Goal: Task Accomplishment & Management: Complete application form

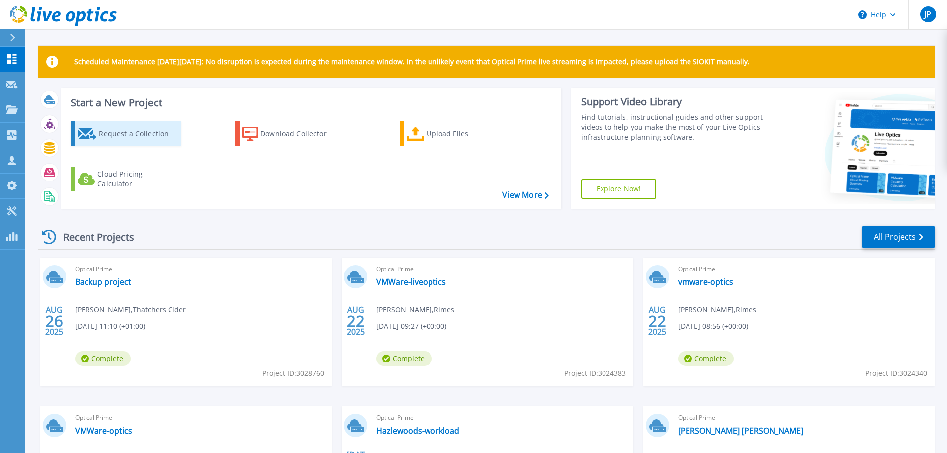
click at [117, 135] on div "Request a Collection" at bounding box center [139, 134] width 80 height 20
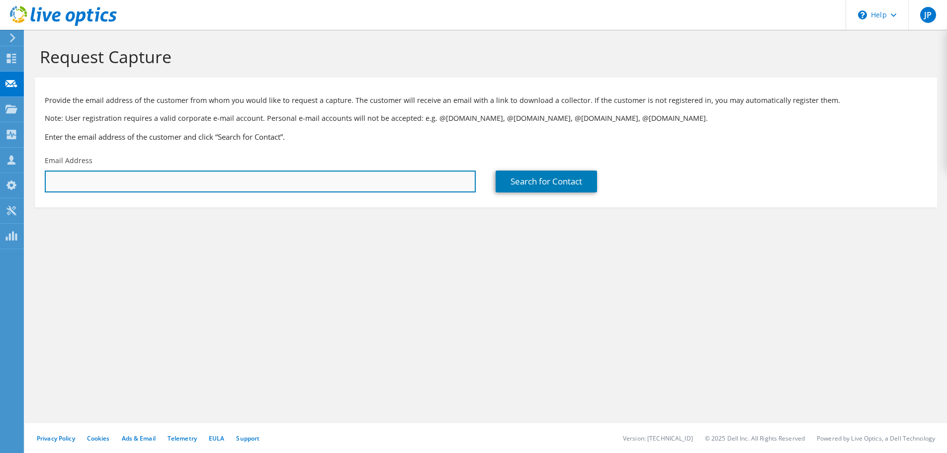
click at [230, 181] on input "text" at bounding box center [260, 182] width 431 height 22
type input "[EMAIL_ADDRESS][PERSON_NAME][DOMAIN_NAME]"
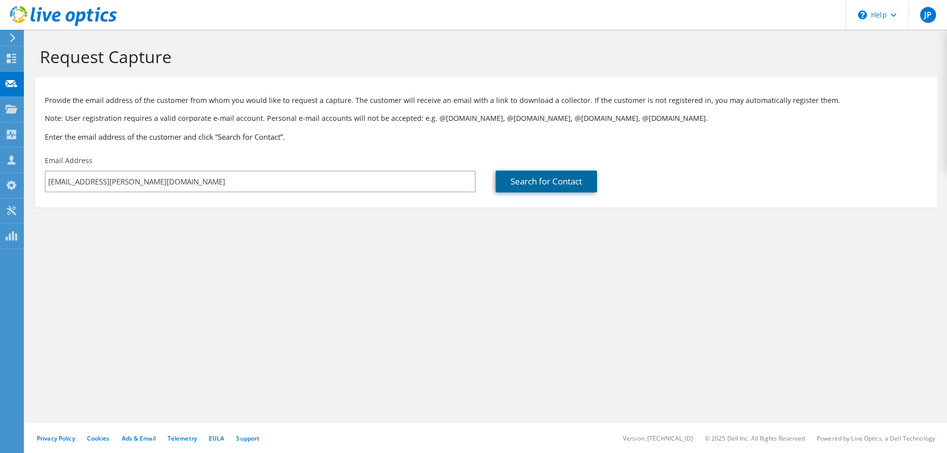
click at [525, 178] on link "Search for Contact" at bounding box center [546, 182] width 101 height 22
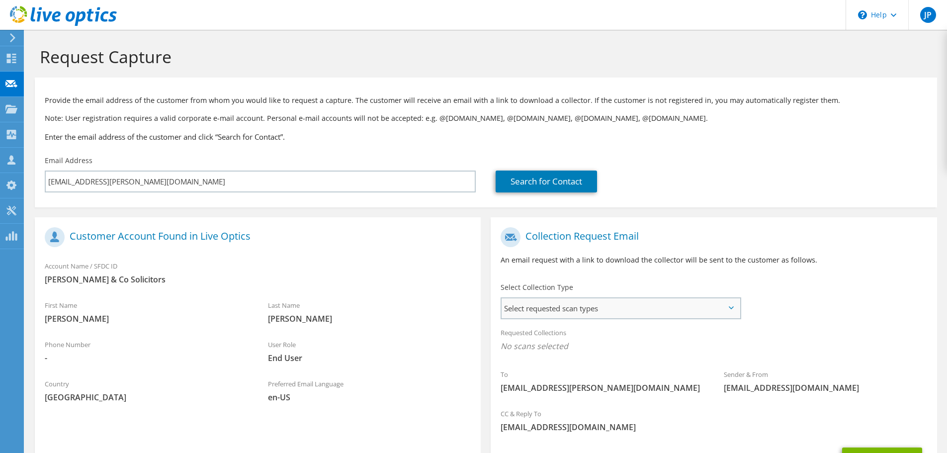
click at [531, 315] on span "Select requested scan types" at bounding box center [621, 308] width 238 height 20
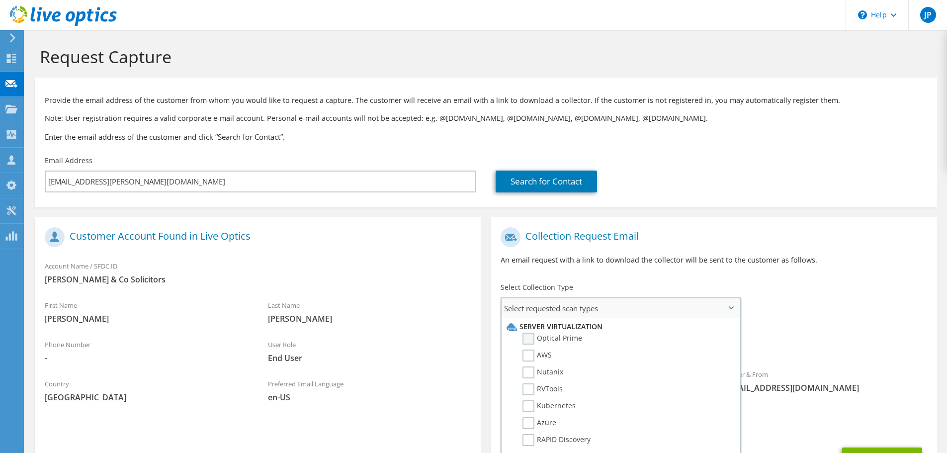
click at [526, 339] on label "Optical Prime" at bounding box center [553, 339] width 60 height 12
click at [0, 0] on input "Optical Prime" at bounding box center [0, 0] width 0 height 0
click at [614, 272] on div "Collection Request Email An email request with a link to download the collector…" at bounding box center [714, 249] width 446 height 55
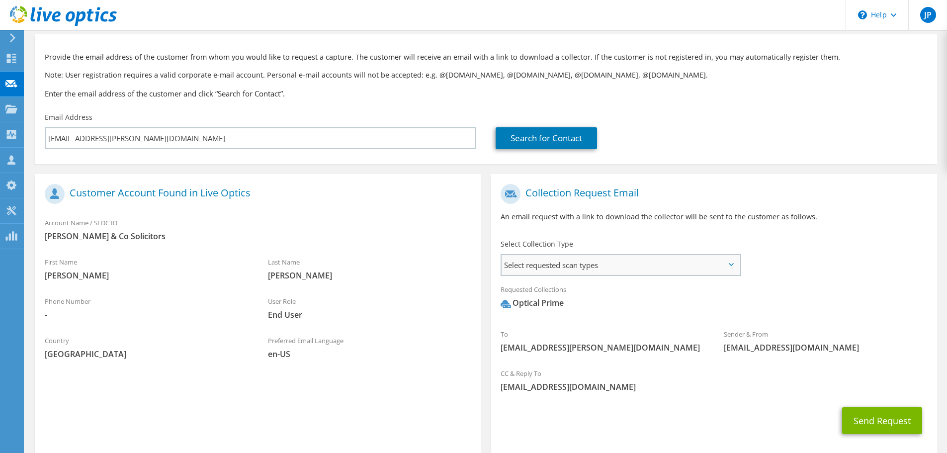
scroll to position [94, 0]
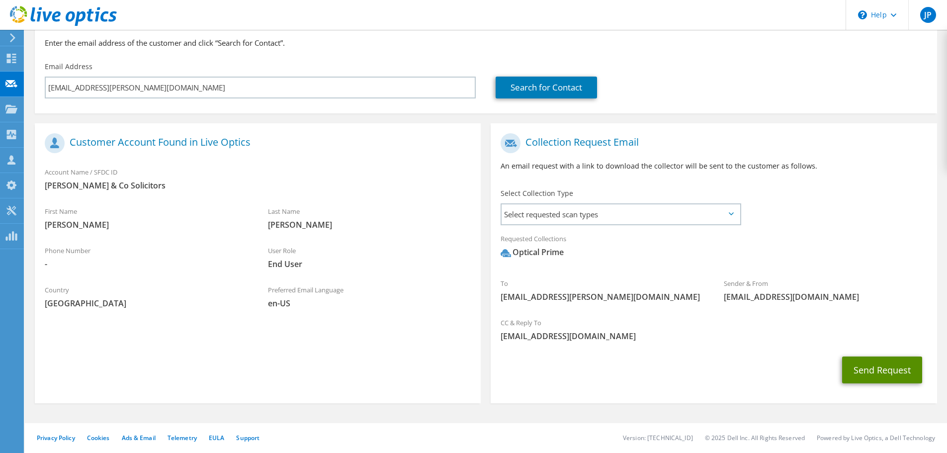
click at [878, 360] on button "Send Request" at bounding box center [882, 370] width 80 height 27
